Goal: Task Accomplishment & Management: Use online tool/utility

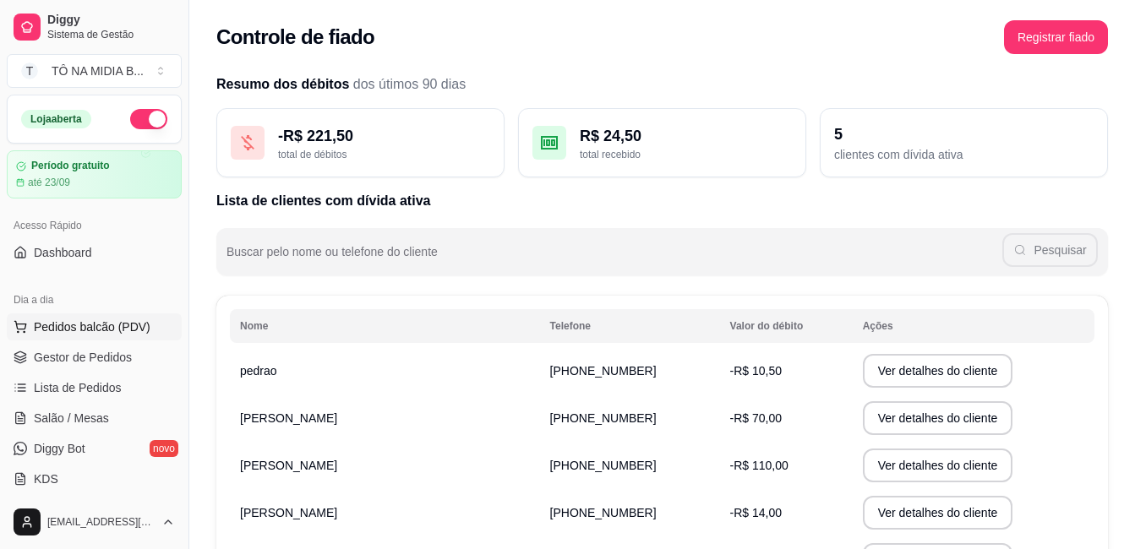
click at [125, 328] on span "Pedidos balcão (PDV)" at bounding box center [92, 327] width 117 height 17
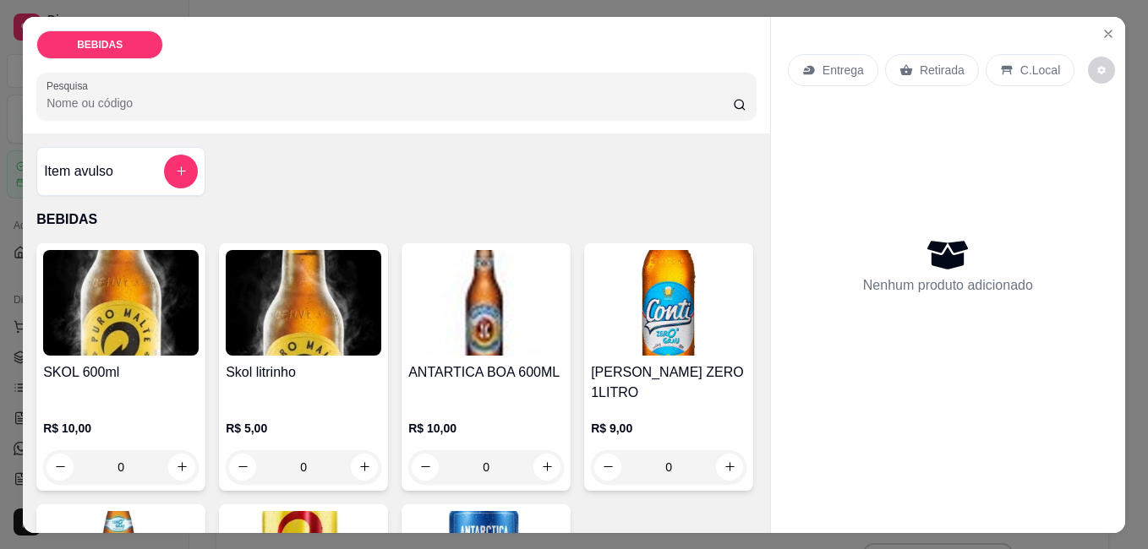
click at [1029, 73] on div "C.Local" at bounding box center [1030, 70] width 89 height 32
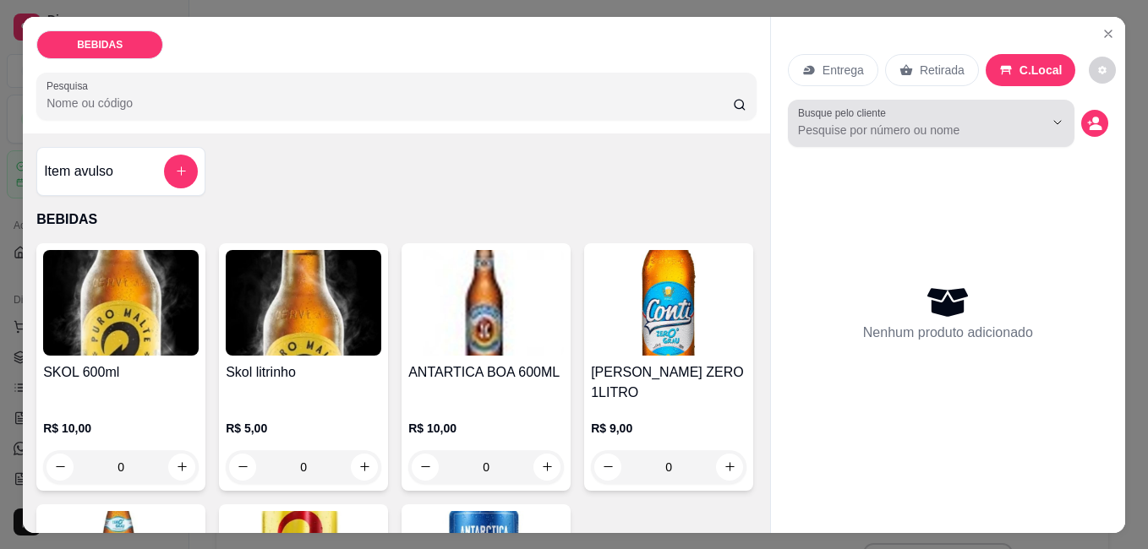
click at [930, 128] on input "Busque pelo cliente" at bounding box center [907, 130] width 219 height 17
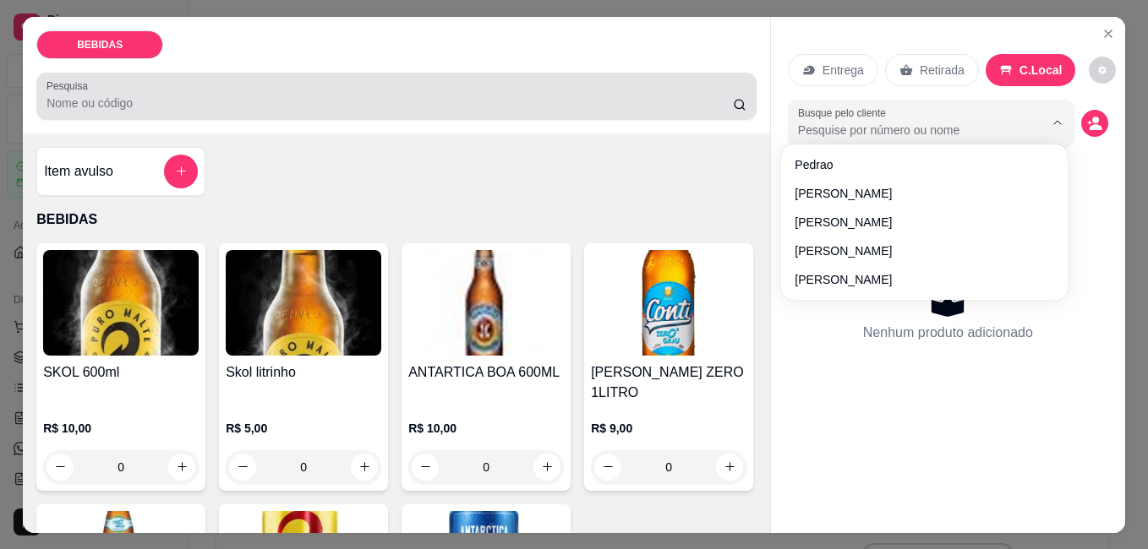
click at [292, 85] on div at bounding box center [396, 96] width 700 height 34
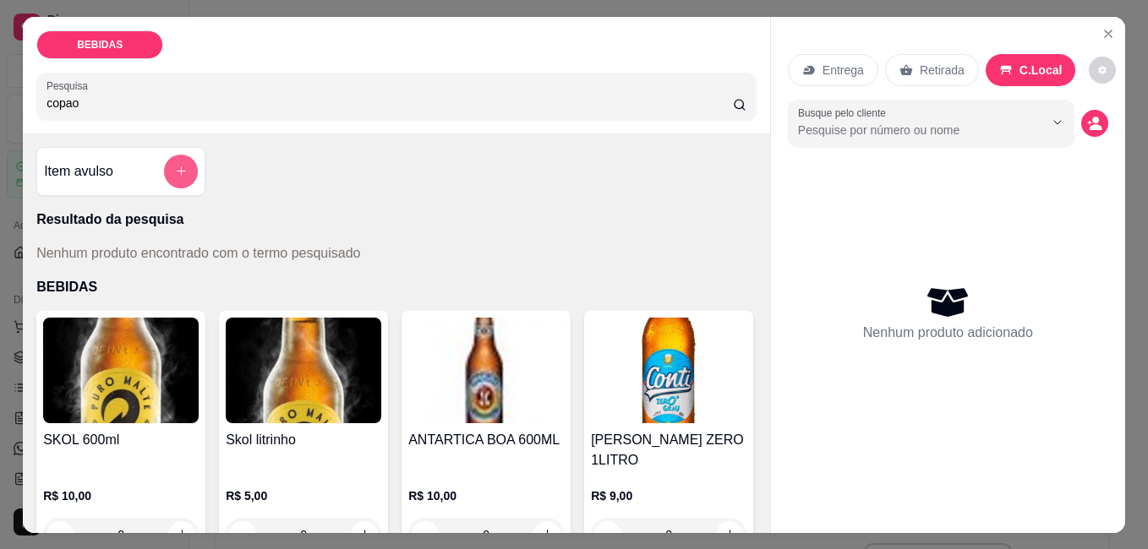
type input "copao"
click at [177, 155] on button "add-separate-item" at bounding box center [181, 172] width 34 height 34
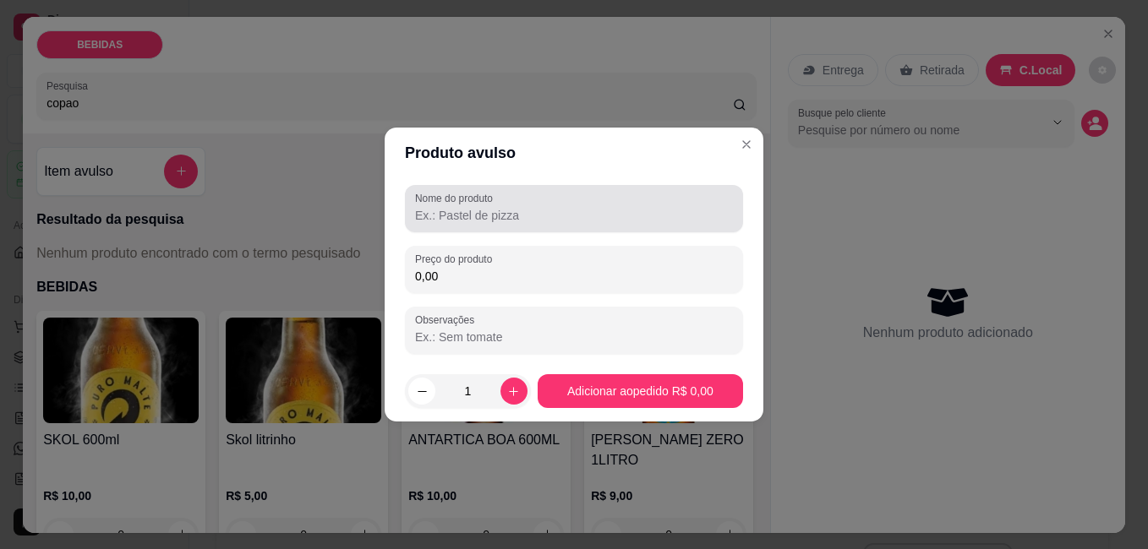
click at [494, 223] on input "Nome do produto" at bounding box center [574, 215] width 318 height 17
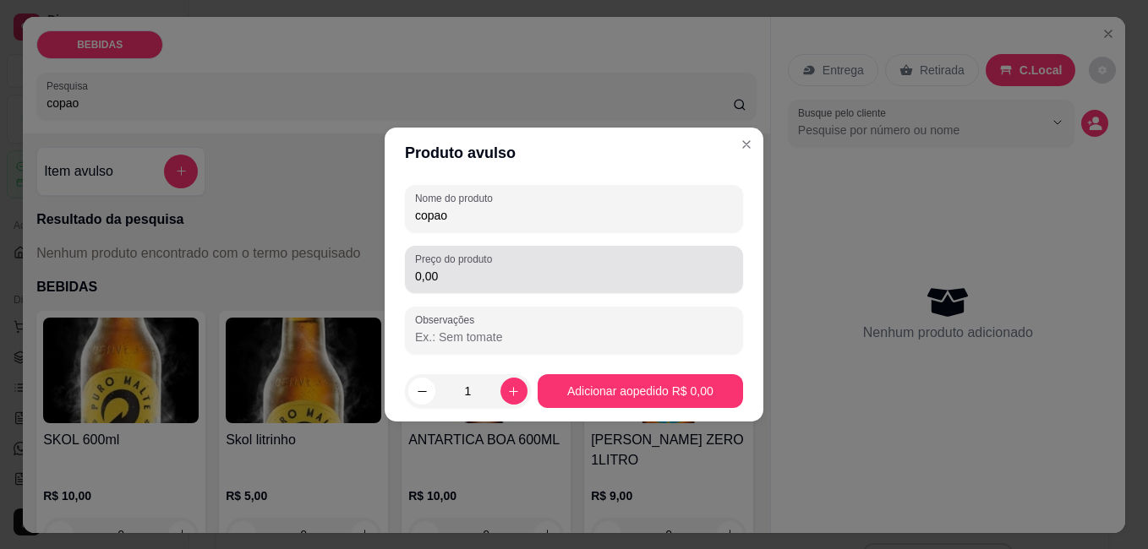
type input "copao"
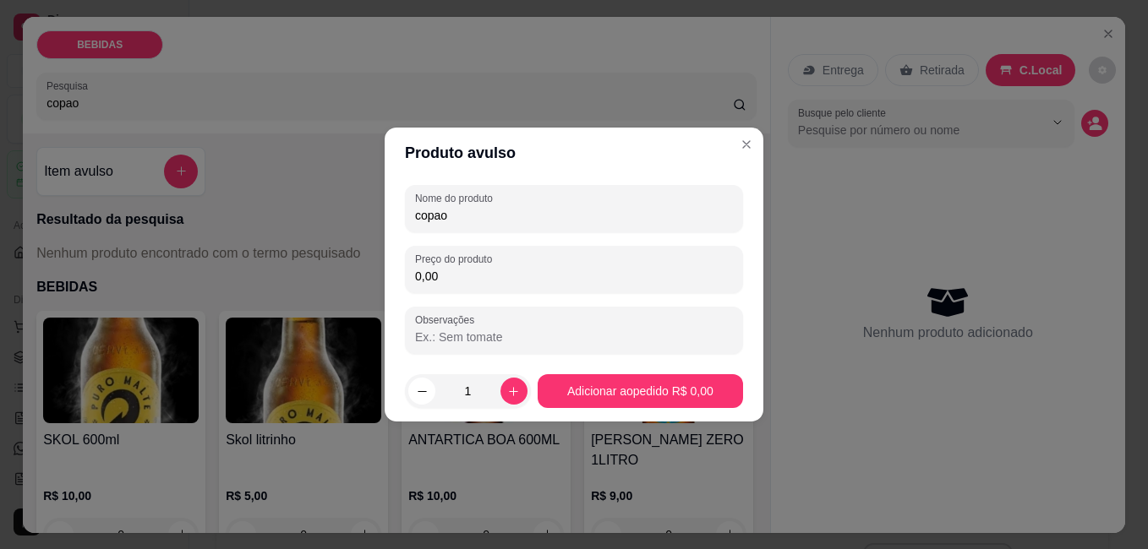
click at [418, 275] on input "0,00" at bounding box center [574, 276] width 318 height 17
type input "12,00"
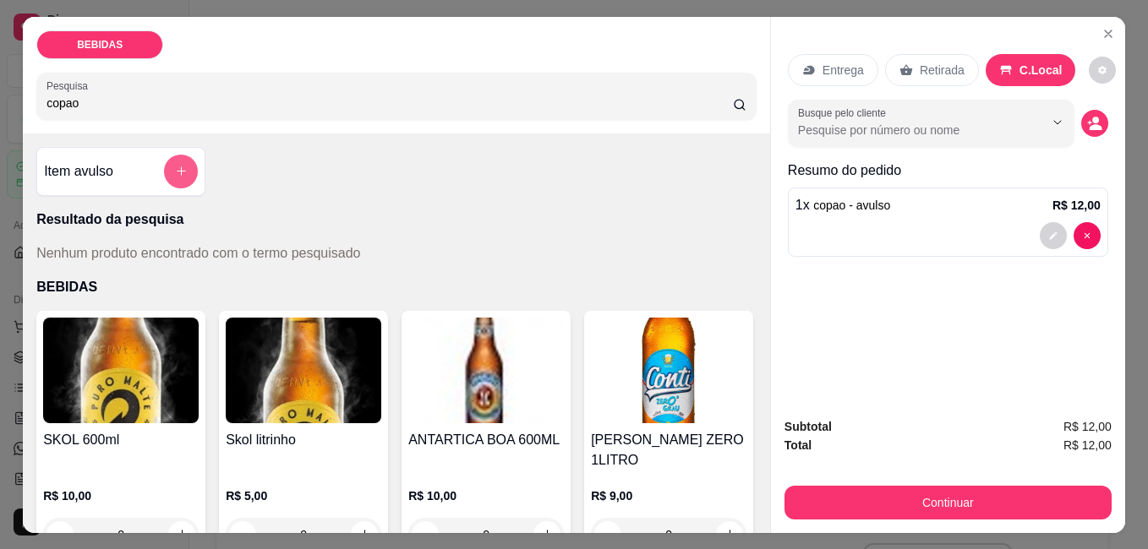
click at [175, 171] on icon "add-separate-item" at bounding box center [181, 171] width 13 height 13
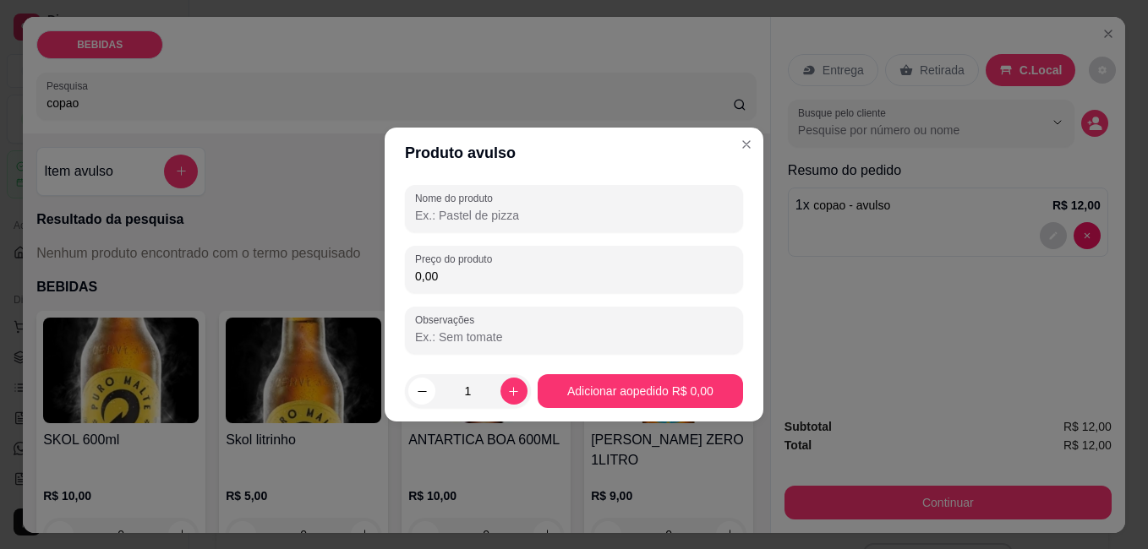
click at [453, 220] on input "Nome do produto" at bounding box center [574, 215] width 318 height 17
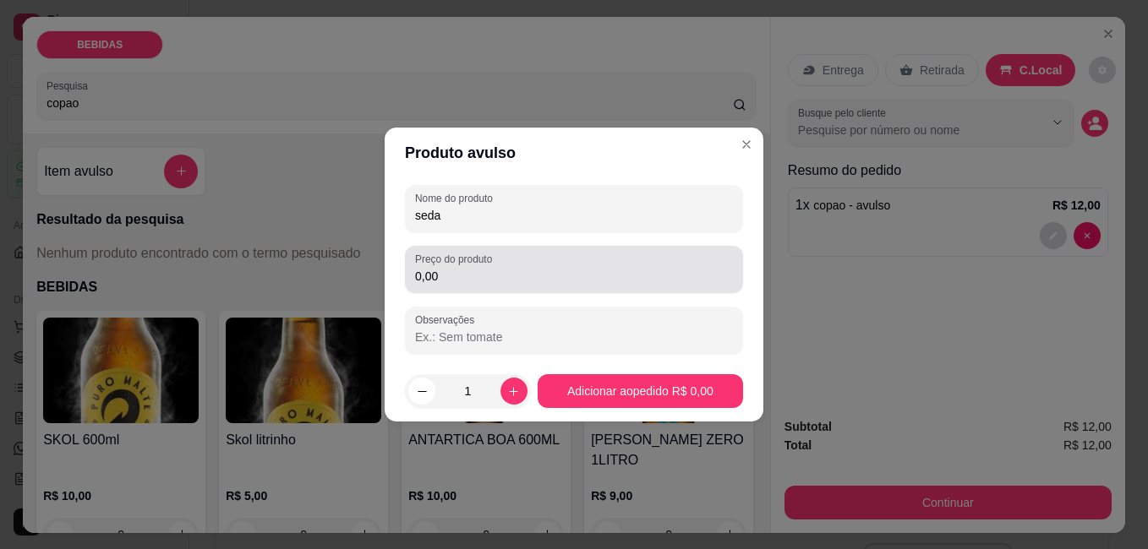
type input "seda"
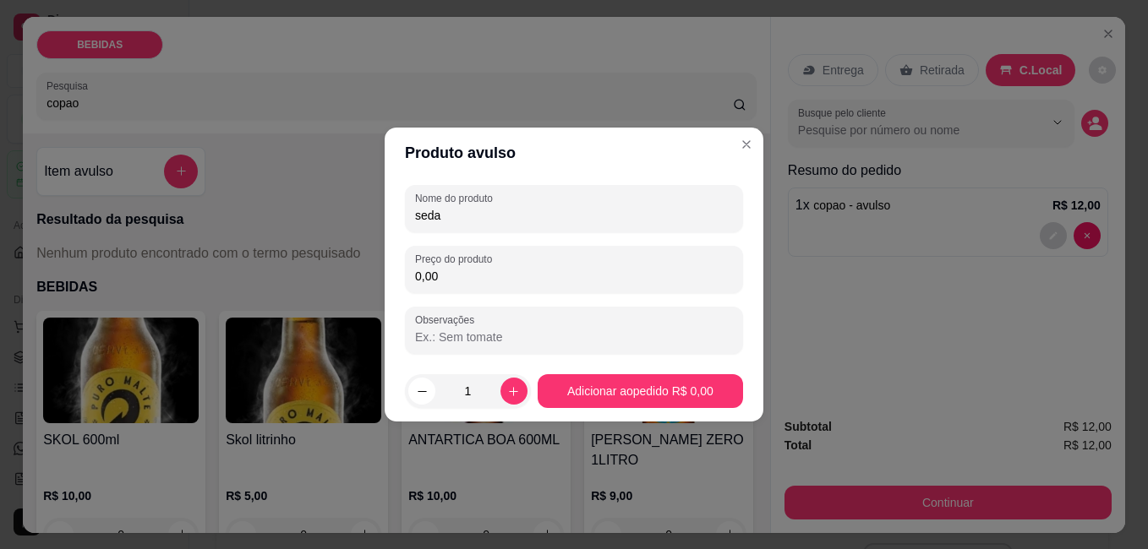
click at [419, 277] on input "0,00" at bounding box center [574, 276] width 318 height 17
type input "3,50"
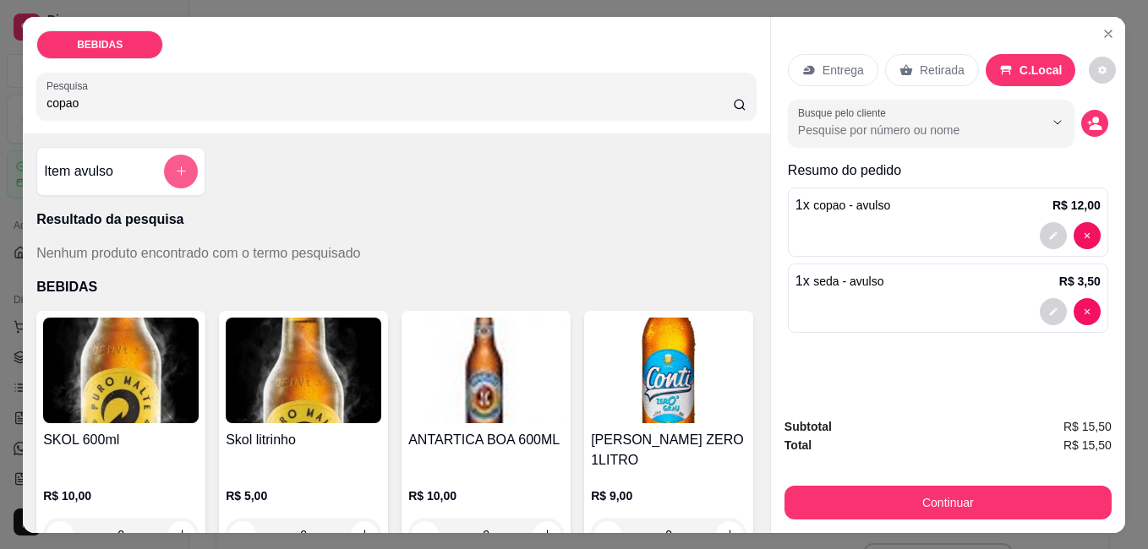
click at [178, 167] on icon "add-separate-item" at bounding box center [181, 171] width 13 height 13
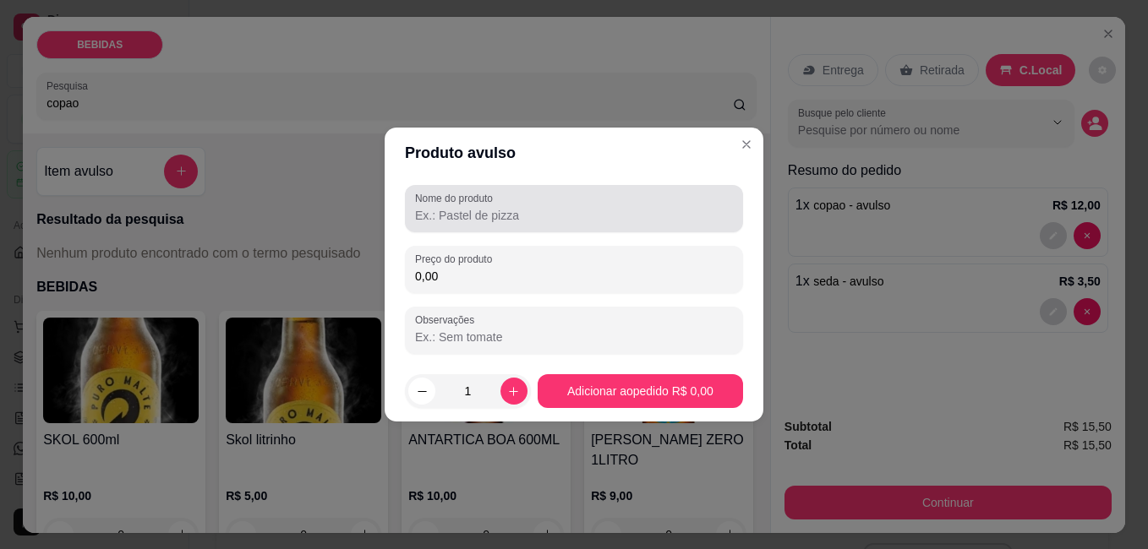
click at [450, 224] on div at bounding box center [574, 209] width 318 height 34
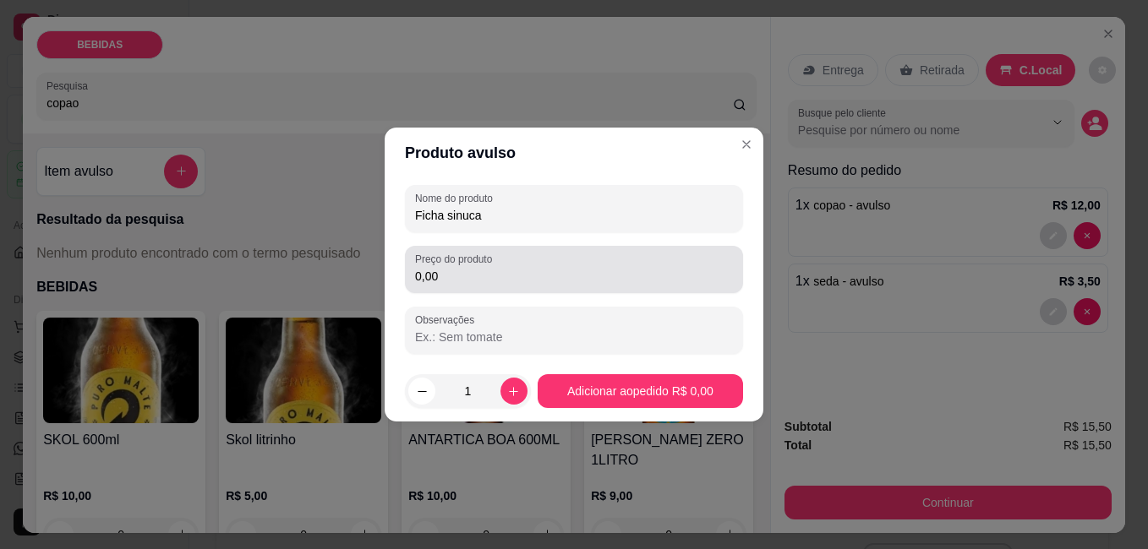
type input "Ficha sinuca"
click at [420, 278] on input "0,00" at bounding box center [574, 276] width 318 height 17
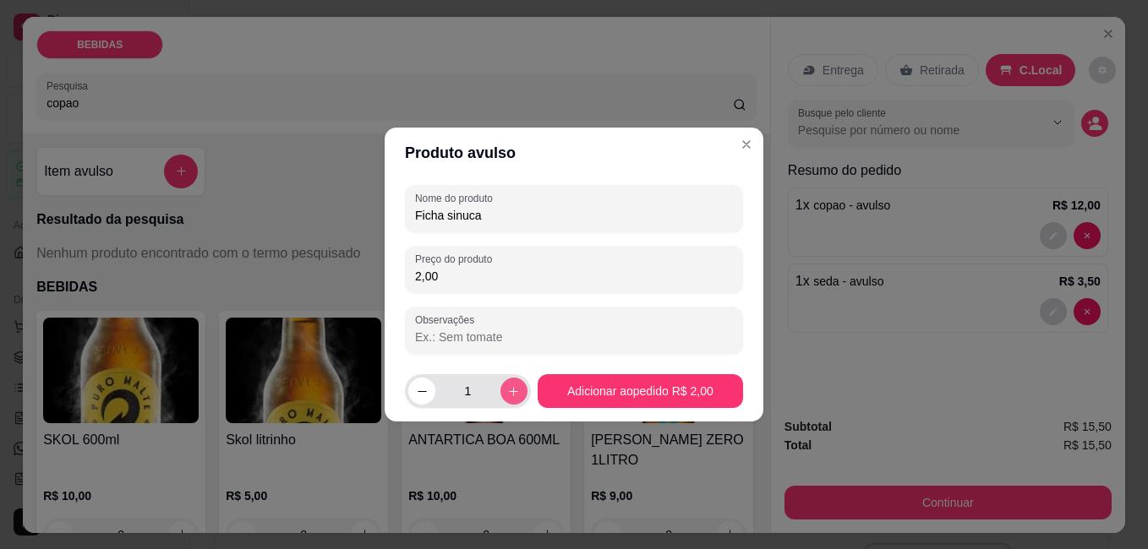
type input "2,00"
click at [507, 389] on icon "increase-product-quantity" at bounding box center [513, 391] width 13 height 13
type input "2"
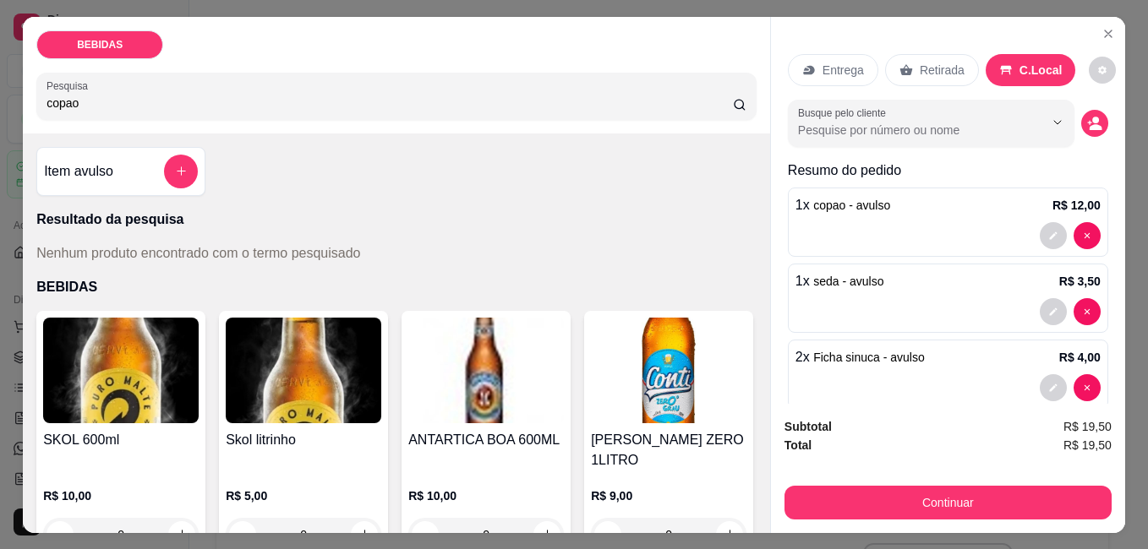
scroll to position [29, 0]
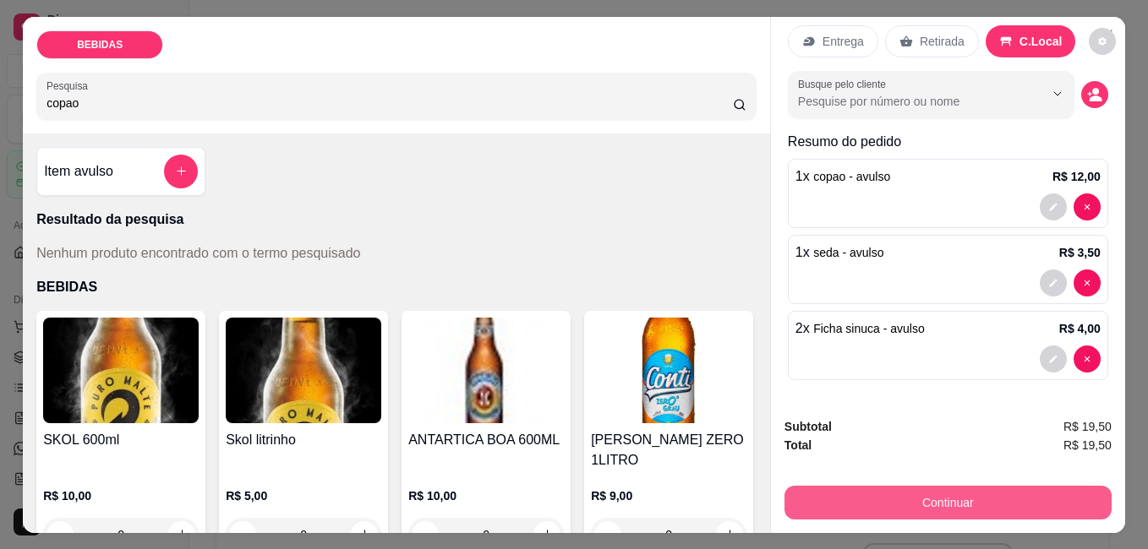
click at [913, 498] on button "Continuar" at bounding box center [947, 503] width 327 height 34
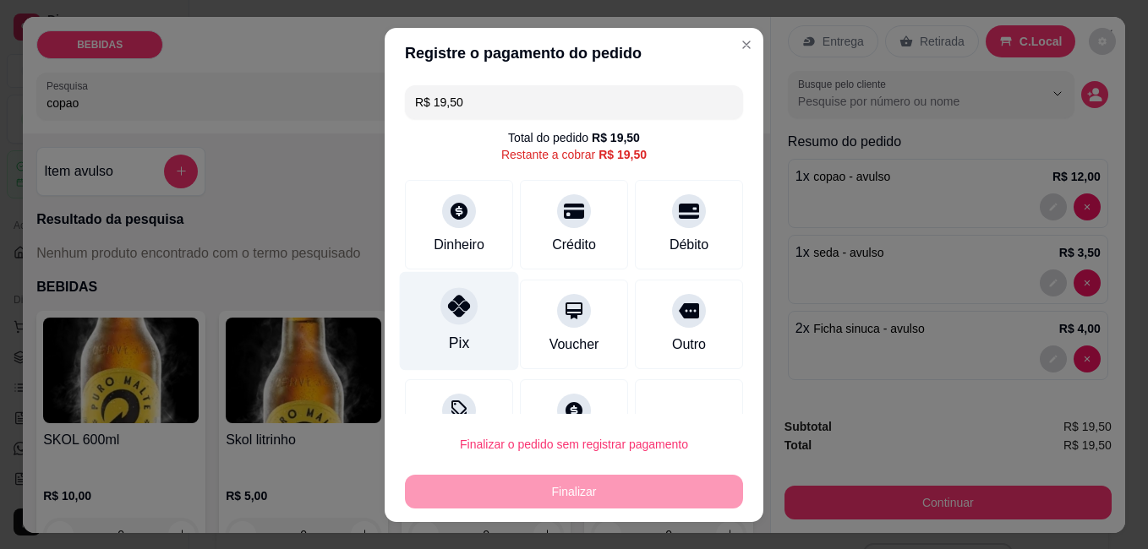
click at [456, 314] on icon at bounding box center [459, 306] width 22 height 22
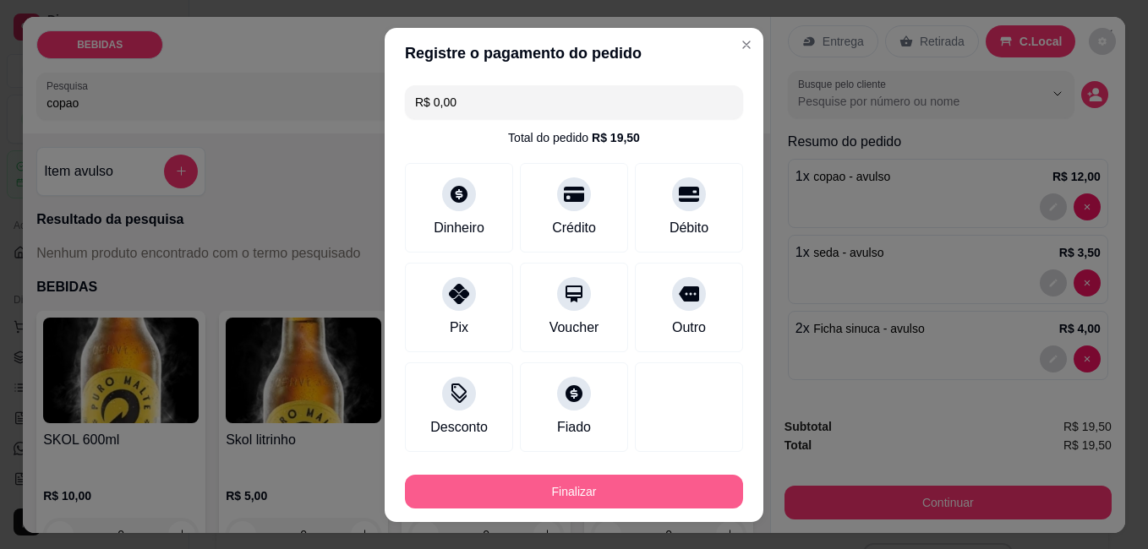
click at [565, 484] on button "Finalizar" at bounding box center [574, 492] width 338 height 34
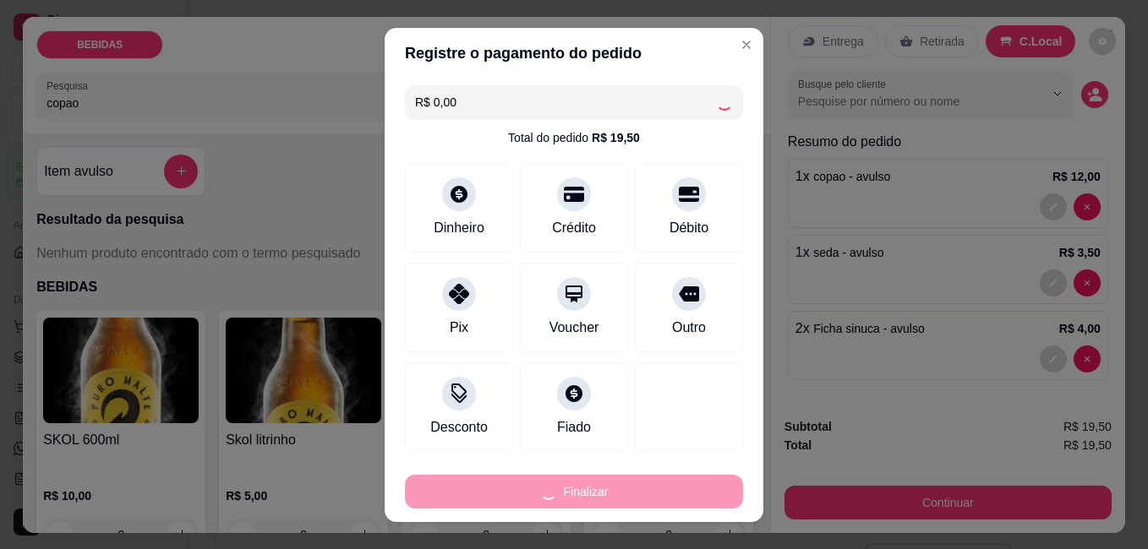
type input "-R$ 19,50"
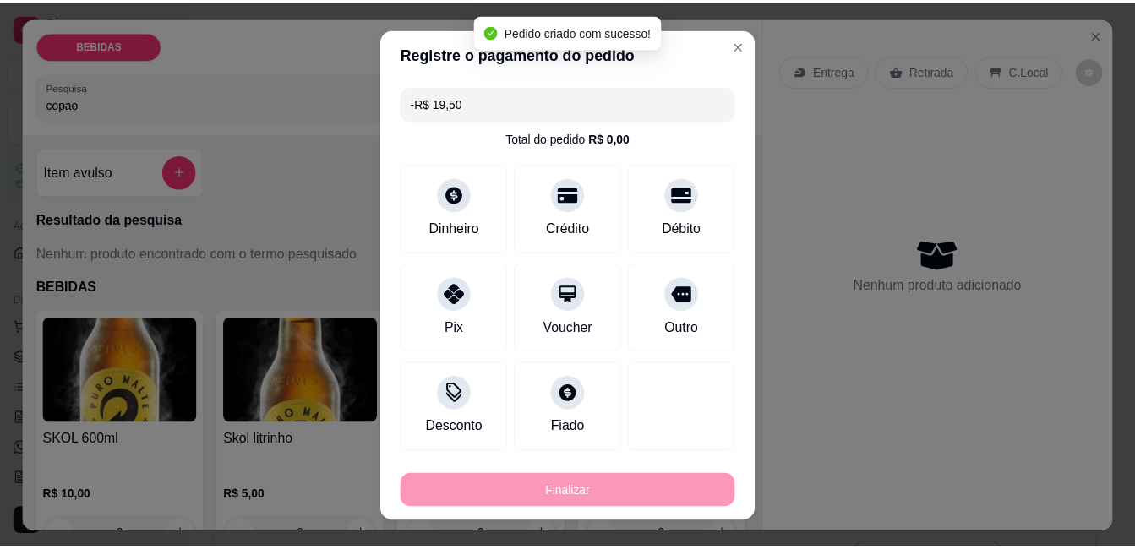
scroll to position [0, 0]
